Goal: Task Accomplishment & Management: Manage account settings

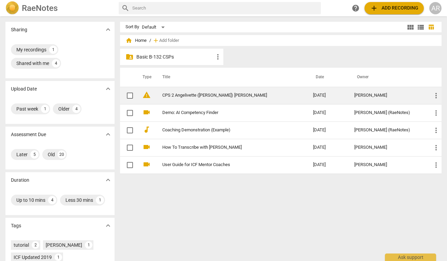
click at [226, 97] on link "CPS 2 Angelivette ([PERSON_NAME]) [PERSON_NAME]" at bounding box center [225, 95] width 126 height 5
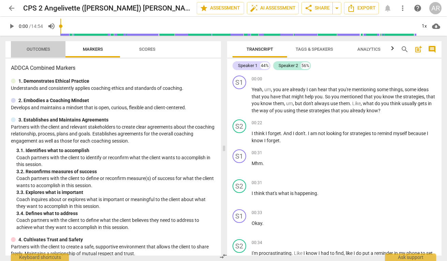
click at [45, 48] on span "Outcomes" at bounding box center [39, 49] width 24 height 5
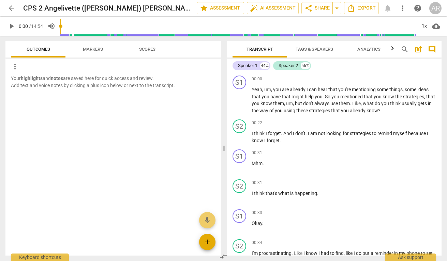
click at [208, 240] on span "add" at bounding box center [207, 242] width 8 height 8
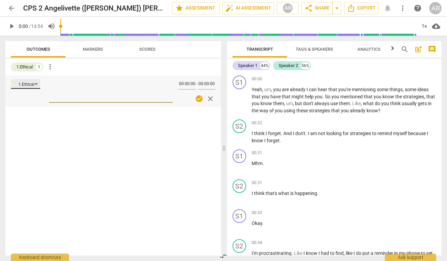
click at [36, 83] on div "1.Ethical" at bounding box center [25, 84] width 29 height 10
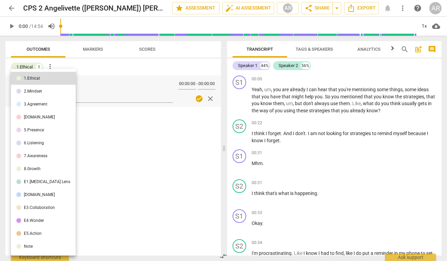
click at [30, 249] on li "Note" at bounding box center [43, 246] width 65 height 13
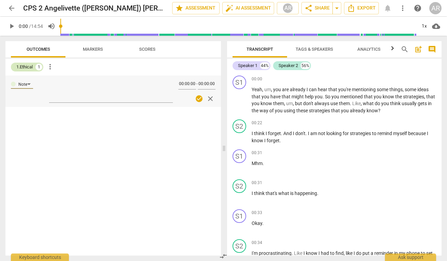
click at [38, 65] on div "1" at bounding box center [38, 67] width 7 height 7
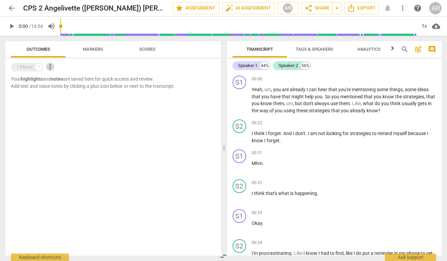
click at [49, 66] on span "more_vert" at bounding box center [50, 67] width 8 height 8
click at [62, 68] on li "Uncheck all" at bounding box center [66, 67] width 38 height 16
click at [38, 67] on div "1" at bounding box center [38, 67] width 7 height 7
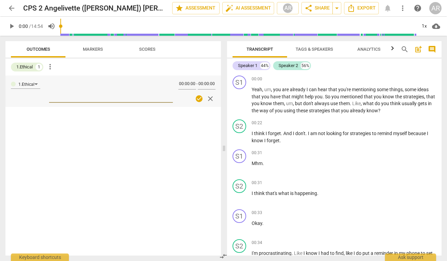
click at [50, 68] on span "more_vert" at bounding box center [50, 67] width 8 height 8
click at [63, 69] on li "Uncheck all" at bounding box center [66, 67] width 38 height 16
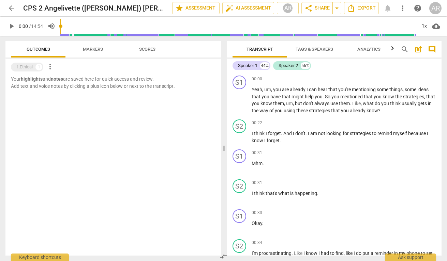
click at [173, 208] on div "Your highlights and notes are saved here for quick access and review. Add text …" at bounding box center [112, 166] width 215 height 180
click at [124, 77] on p "Your highlights and notes are saved here for quick access and review. Add text …" at bounding box center [113, 83] width 204 height 14
click at [122, 79] on p "Your highlights and notes are saved here for quick access and review. Add text …" at bounding box center [113, 83] width 204 height 14
click at [177, 182] on div "Your highlights and notes are saved here for quick access and review. Add text …" at bounding box center [112, 166] width 215 height 180
click at [52, 69] on span "more_vert" at bounding box center [50, 67] width 8 height 8
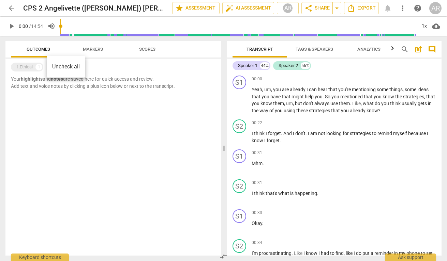
click at [61, 122] on div at bounding box center [223, 130] width 447 height 261
click at [62, 124] on div "Your highlights and notes are saved here for quick access and review. Add text …" at bounding box center [112, 166] width 215 height 180
click at [80, 127] on div "Your highlights and notes are saved here for quick access and review. Add text …" at bounding box center [112, 166] width 215 height 180
click at [83, 135] on div "Your highlights and notes are saved here for quick access and review. Add text …" at bounding box center [112, 166] width 215 height 180
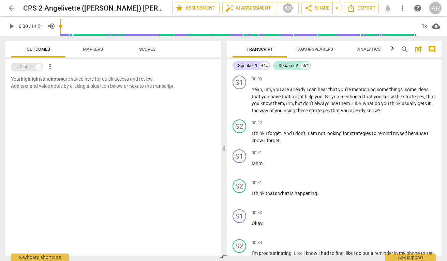
click at [33, 68] on div "1.Ethical 1" at bounding box center [27, 67] width 32 height 9
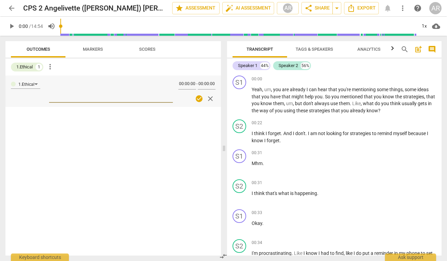
click at [210, 98] on span "close" at bounding box center [210, 99] width 8 height 8
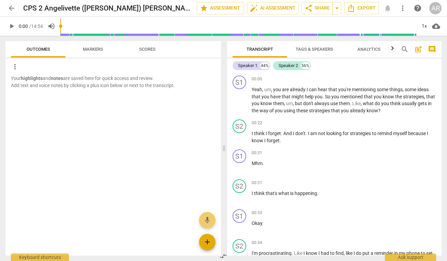
click at [203, 244] on span "add" at bounding box center [207, 242] width 8 height 8
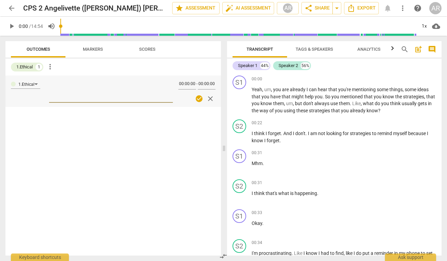
click at [203, 244] on div "1.Ethical 00:00:00 - 00:00:00 check_circle close" at bounding box center [112, 166] width 215 height 180
click at [204, 98] on div "check_circle close" at bounding box center [196, 99] width 37 height 10
click at [200, 98] on span "check_circle" at bounding box center [199, 99] width 8 height 8
click at [211, 98] on span "close" at bounding box center [210, 99] width 8 height 8
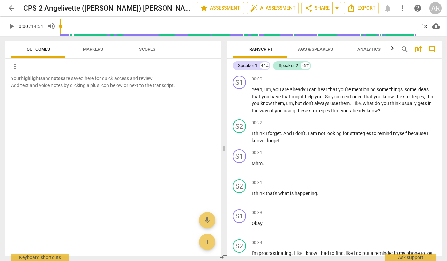
click at [116, 92] on div at bounding box center [112, 95] width 215 height 12
click at [13, 67] on span "more_vert" at bounding box center [15, 67] width 8 height 8
click at [26, 69] on li "Uncheck all" at bounding box center [30, 67] width 38 height 16
click at [209, 242] on span "add" at bounding box center [207, 242] width 8 height 8
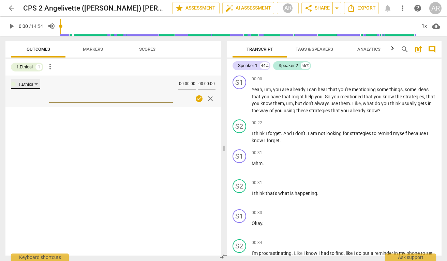
click at [34, 83] on div "1.Ethical" at bounding box center [25, 84] width 29 height 10
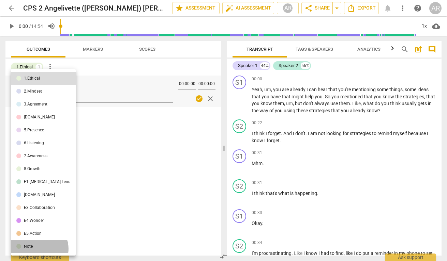
click at [39, 249] on li "Note" at bounding box center [43, 246] width 65 height 13
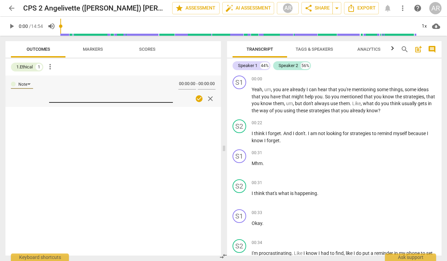
click at [56, 89] on textarea at bounding box center [111, 90] width 124 height 19
paste textarea "Hello, Thank you so much for taking the time to review my recordings and for yo…"
type textarea "Hello, Thank you so much for taking the time to review my recordings and for yo…"
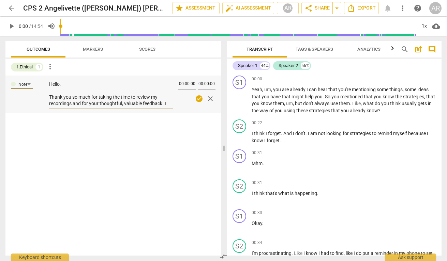
type textarea "Hello, Thank you so much for taking the time to review my recordings and for yo…"
click at [200, 99] on span "check_circle" at bounding box center [199, 99] width 8 height 8
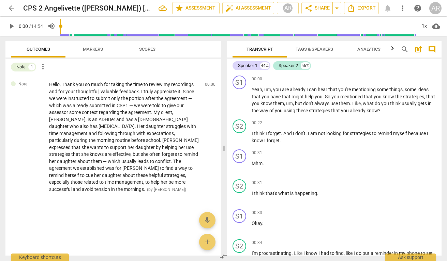
click at [14, 7] on span "arrow_back" at bounding box center [11, 8] width 8 height 8
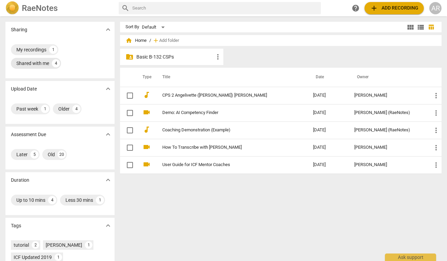
click at [38, 64] on div "Shared with me" at bounding box center [32, 63] width 33 height 7
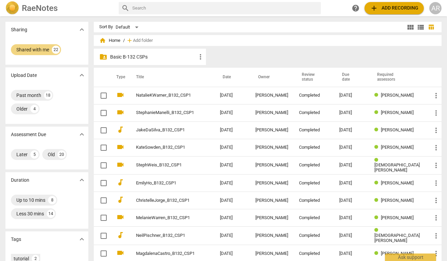
click at [161, 56] on p "Basic B-132 CSPs" at bounding box center [153, 56] width 86 height 7
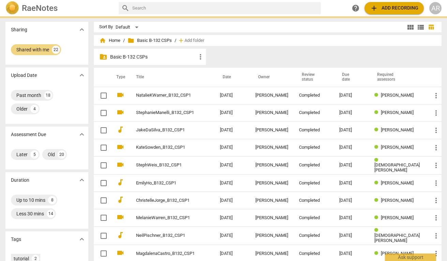
click at [161, 56] on p "Basic B-132 CSPs" at bounding box center [153, 56] width 86 height 7
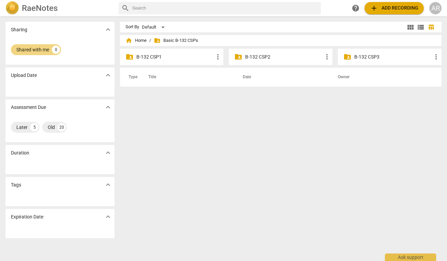
click at [258, 57] on p "B-132 CSP2" at bounding box center [284, 56] width 78 height 7
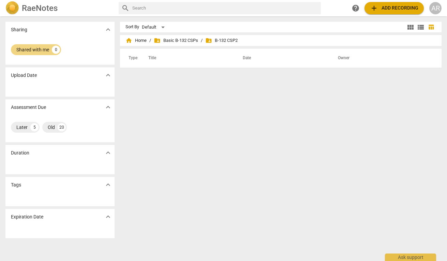
click at [390, 8] on span "add Add recording" at bounding box center [394, 8] width 48 height 8
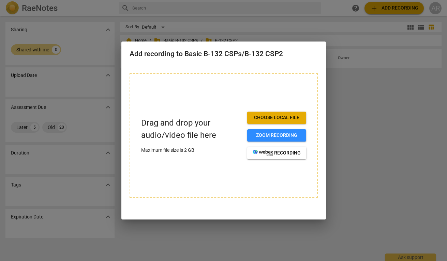
click at [282, 117] on span "Choose local file" at bounding box center [276, 117] width 48 height 7
click at [343, 123] on div at bounding box center [223, 130] width 447 height 261
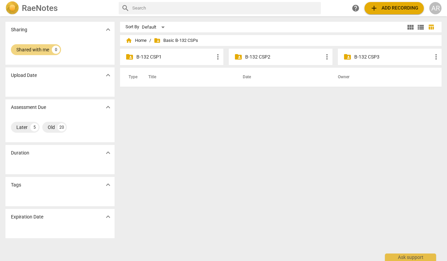
click at [47, 9] on h2 "RaeNotes" at bounding box center [40, 8] width 36 height 10
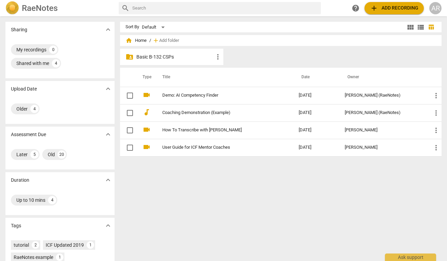
click at [184, 56] on p "Basic B-132 CSPs" at bounding box center [175, 56] width 78 height 7
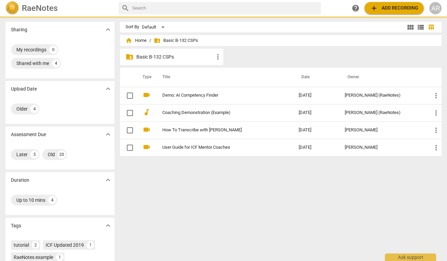
click at [184, 56] on p "Basic B-132 CSPs" at bounding box center [175, 56] width 78 height 7
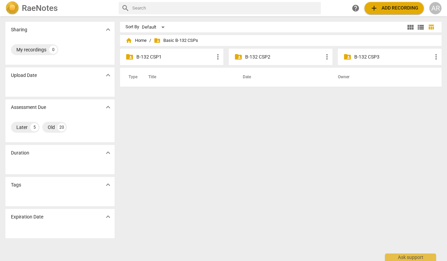
click at [263, 56] on p "B-132 CSP2" at bounding box center [284, 56] width 78 height 7
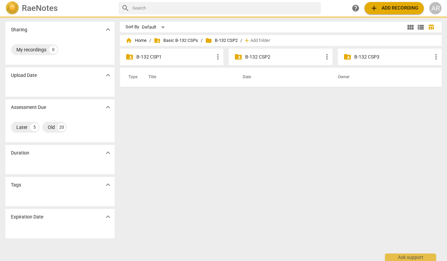
click at [263, 56] on p "B-132 CSP2" at bounding box center [284, 56] width 78 height 7
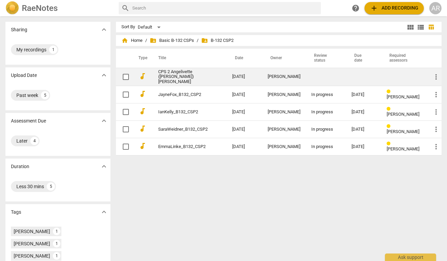
click at [433, 79] on span "more_vert" at bounding box center [436, 77] width 8 height 8
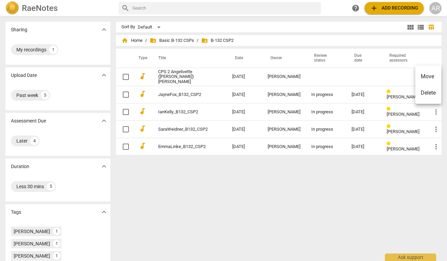
click at [184, 74] on div at bounding box center [223, 130] width 447 height 261
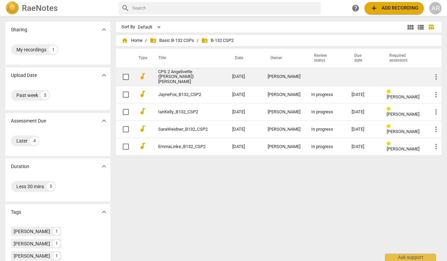
click at [180, 76] on link "CPS 2 Angelivette ([PERSON_NAME]) [PERSON_NAME]" at bounding box center [182, 76] width 49 height 15
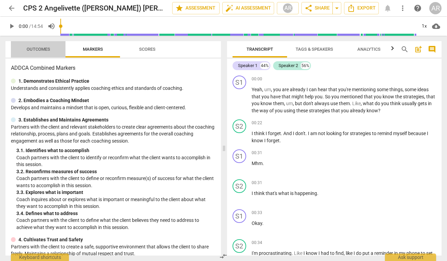
click at [39, 52] on span "Outcomes" at bounding box center [38, 49] width 40 height 9
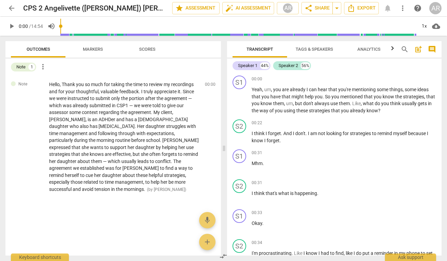
click at [95, 48] on span "Markers" at bounding box center [93, 49] width 20 height 5
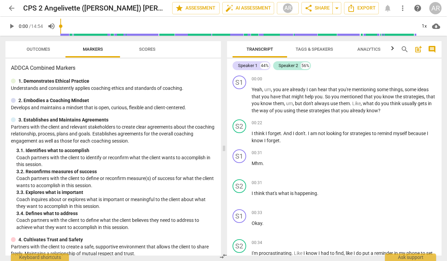
click at [146, 50] on span "Scores" at bounding box center [147, 49] width 16 height 5
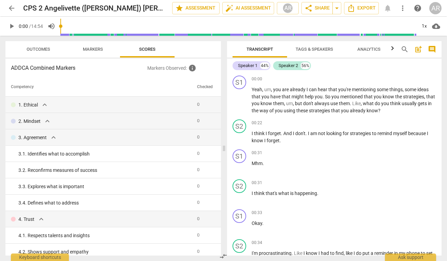
click at [41, 50] on span "Outcomes" at bounding box center [39, 49] width 24 height 5
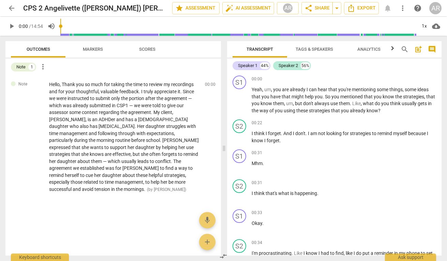
click at [14, 9] on span "arrow_back" at bounding box center [11, 8] width 8 height 8
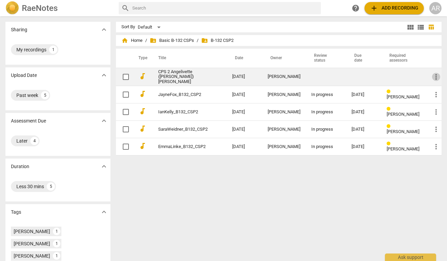
click at [433, 76] on span "more_vert" at bounding box center [436, 77] width 8 height 8
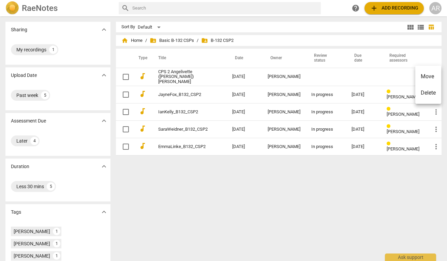
click at [426, 93] on li "Delete" at bounding box center [428, 93] width 26 height 16
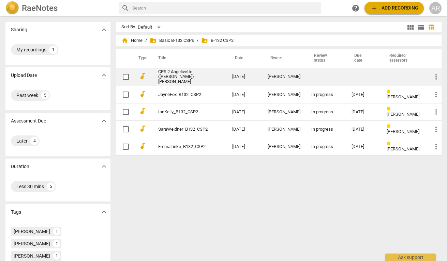
click at [432, 76] on span "more_vert" at bounding box center [436, 77] width 8 height 8
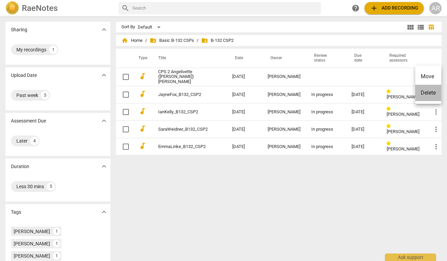
click at [425, 98] on li "Delete" at bounding box center [428, 93] width 26 height 16
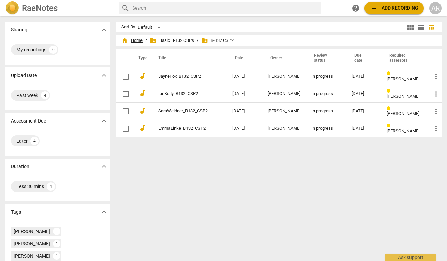
click at [131, 41] on span "home Home" at bounding box center [131, 40] width 21 height 7
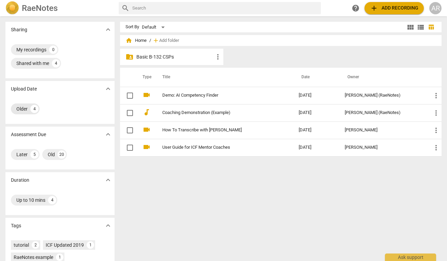
click at [22, 107] on div "Older" at bounding box center [21, 109] width 11 height 7
click at [25, 108] on div "Older" at bounding box center [21, 109] width 11 height 7
click at [27, 51] on div "My recordings" at bounding box center [31, 49] width 30 height 7
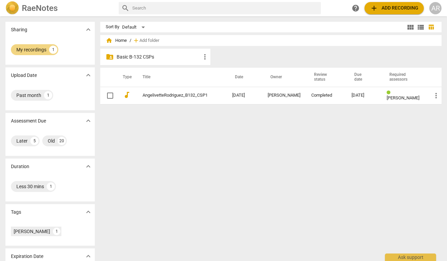
click at [37, 11] on h2 "RaeNotes" at bounding box center [40, 8] width 36 height 10
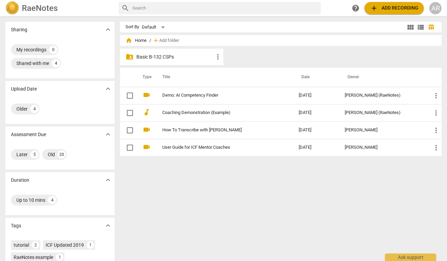
click at [175, 57] on p "Basic B-132 CSPs" at bounding box center [175, 56] width 78 height 7
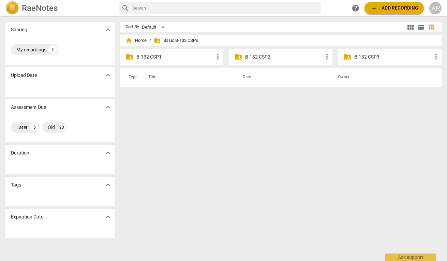
click at [288, 58] on p "B-132 CSP2" at bounding box center [284, 56] width 78 height 7
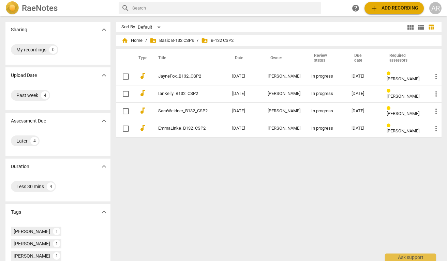
click at [393, 10] on span "add Add recording" at bounding box center [394, 8] width 48 height 8
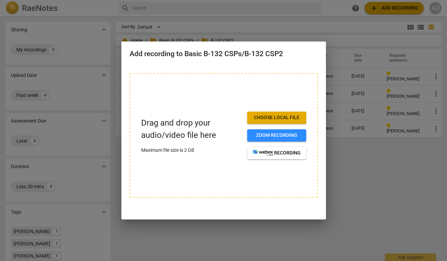
click at [280, 119] on span "Choose local file" at bounding box center [276, 117] width 48 height 7
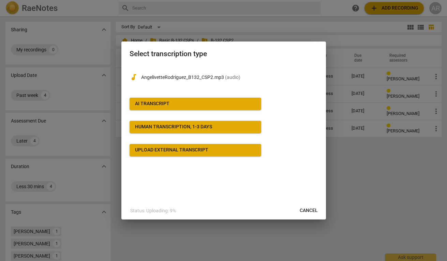
click at [219, 105] on span "AI Transcript" at bounding box center [195, 103] width 121 height 7
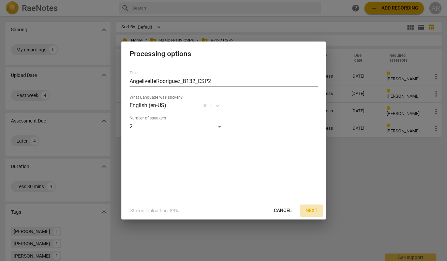
click at [309, 209] on span "Next" at bounding box center [311, 210] width 12 height 7
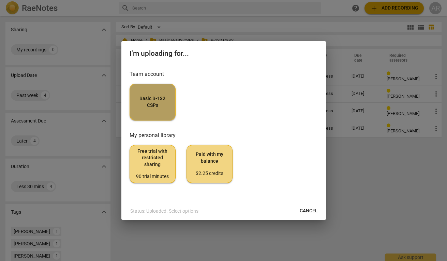
click at [160, 103] on span "Basic B-132 CSPs" at bounding box center [152, 101] width 34 height 13
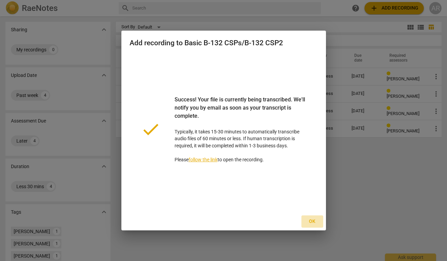
click at [312, 223] on span "Ok" at bounding box center [312, 221] width 11 height 7
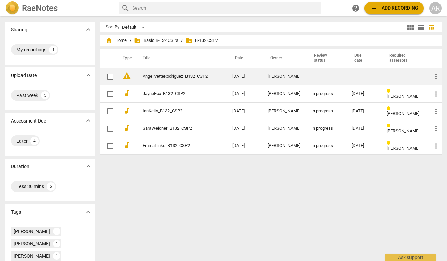
click at [183, 78] on link "AngelivetteRodriguez_B132_CSP2" at bounding box center [174, 76] width 65 height 5
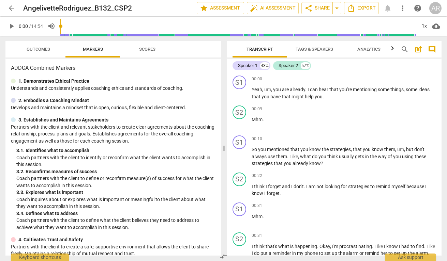
click at [42, 51] on span "Outcomes" at bounding box center [39, 49] width 24 height 5
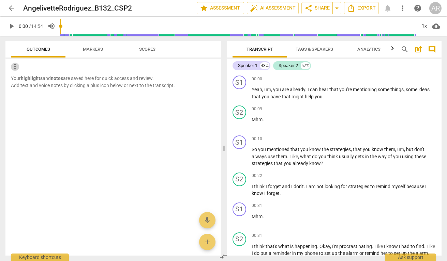
click at [14, 67] on span "more_vert" at bounding box center [15, 67] width 8 height 8
click at [69, 68] on div at bounding box center [223, 130] width 447 height 261
click at [208, 241] on span "add" at bounding box center [207, 242] width 8 height 8
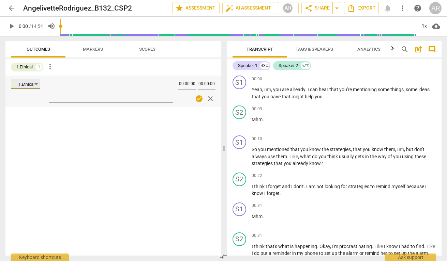
click at [35, 84] on div "1.Ethical" at bounding box center [25, 84] width 29 height 10
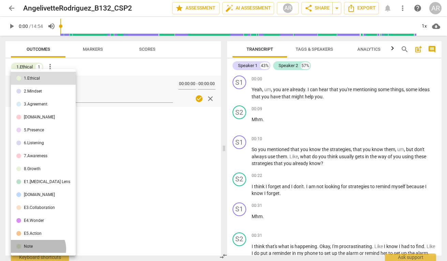
click at [37, 249] on li "Note" at bounding box center [43, 246] width 65 height 13
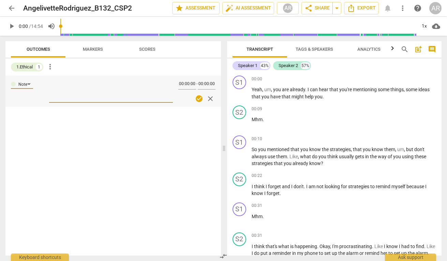
click at [79, 97] on textarea at bounding box center [111, 90] width 124 height 19
paste textarea "Hello, Thank you so much for taking the time to review my recordings and for yo…"
type textarea "Hello, Thank you so much for taking the time to review my recordings and for yo…"
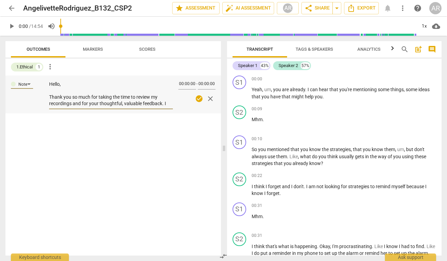
type textarea "Hello, Thank you so much for taking the time to review my recordings and for yo…"
click at [48, 96] on div "Note Hello, Thank you so much for taking the time to review my recordings and f…" at bounding box center [112, 95] width 215 height 38
click at [49, 96] on textarea "Hello, Thank you so much for taking the time to review my recordings and for yo…" at bounding box center [111, 94] width 124 height 26
type textarea "Hello, Thank you so much for taking the time to review my recordings and for yo…"
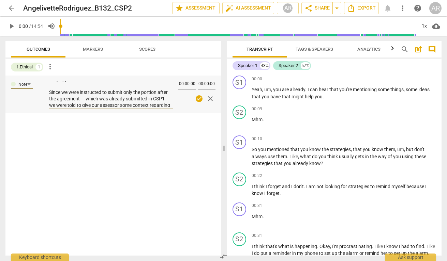
type textarea "Hello, Thank you so much for taking the time to review my recordings and for yo…"
click at [49, 92] on div "Note Hello, Thank you so much for taking the time to review my recordings and f…" at bounding box center [112, 95] width 215 height 38
click at [50, 92] on textarea "Hello, Thank you so much for taking the time to review my recordings and for yo…" at bounding box center [111, 94] width 124 height 26
type textarea "Hello, Thank you so much for taking the time to review my recordings and for yo…"
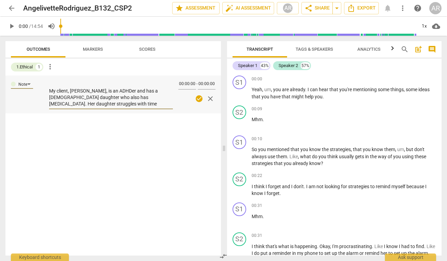
scroll to position [55, 0]
click at [49, 88] on textarea "Hello, Thank you so much for taking the time to review my recordings and for yo…" at bounding box center [111, 94] width 124 height 26
type textarea "Hello, Thank you so much for taking the time to review my recordings and for yo…"
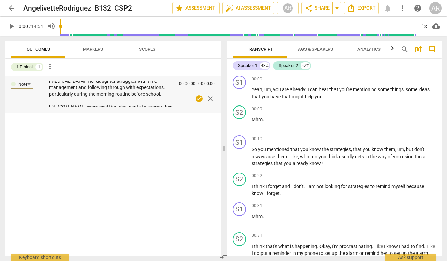
scroll to position [74, 0]
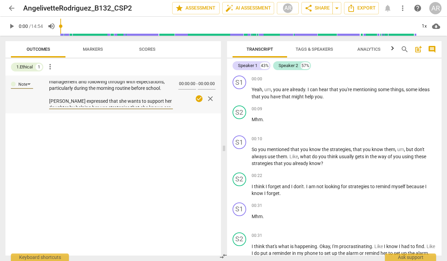
click at [50, 101] on textarea "Hello, Thank you so much for taking the time to review my recordings and for yo…" at bounding box center [111, 94] width 124 height 26
type textarea "Hello, Thank you so much for taking the time to review my recordings and for yo…"
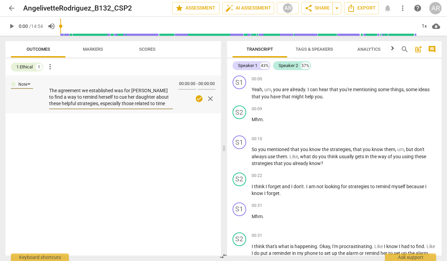
scroll to position [110, 0]
click at [49, 92] on textarea "Hello, Thank you so much for taking the time to review my recordings and for yo…" at bounding box center [111, 94] width 124 height 26
type textarea "Hello, Thank you so much for taking the time to review my recordings and for yo…"
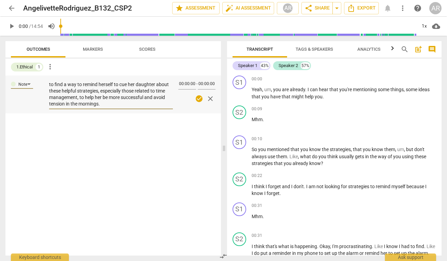
scroll to position [117, 0]
type textarea "Hello, Thank you so much for taking the time to review my recordings and for yo…"
click at [198, 99] on span "check_circle" at bounding box center [199, 99] width 8 height 8
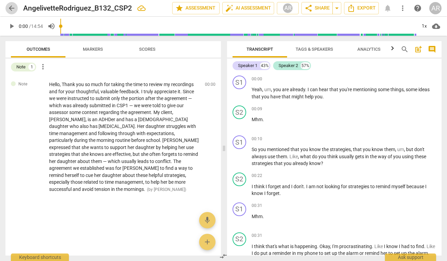
click at [13, 9] on span "arrow_back" at bounding box center [11, 8] width 8 height 8
